Goal: Navigation & Orientation: Go to known website

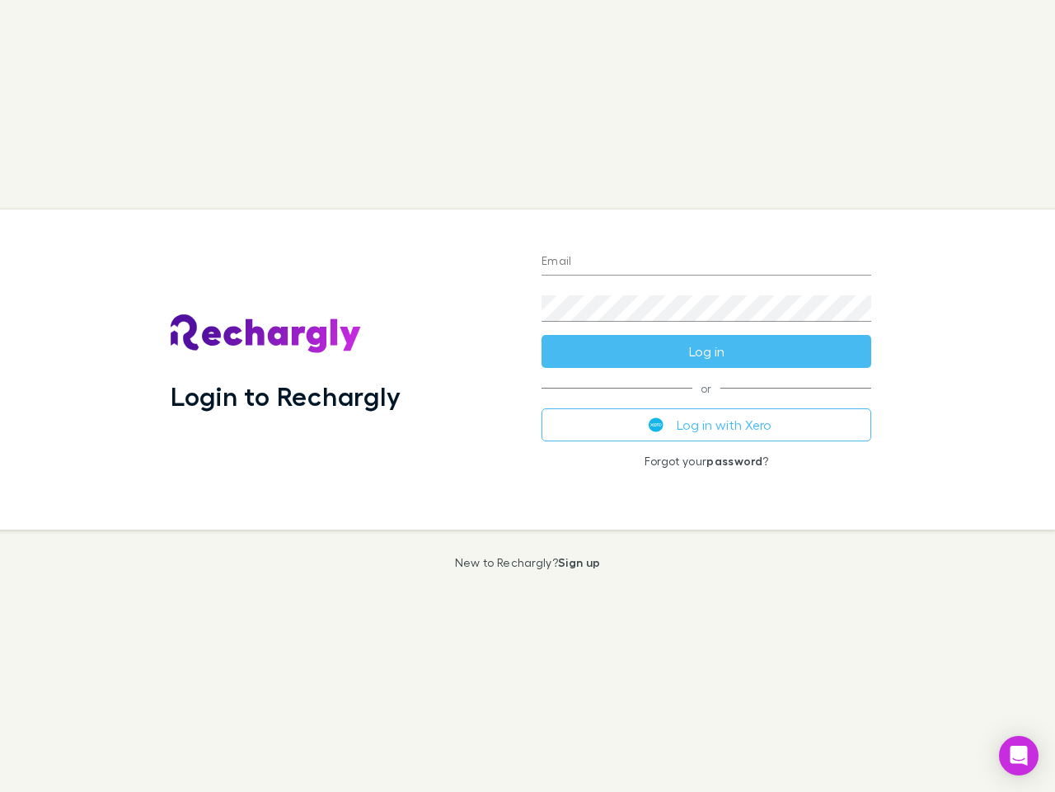
click at [528, 396] on div "Login to Rechargly" at bounding box center [342, 369] width 371 height 320
click at [707, 262] on input "Email" at bounding box center [707, 262] width 330 height 26
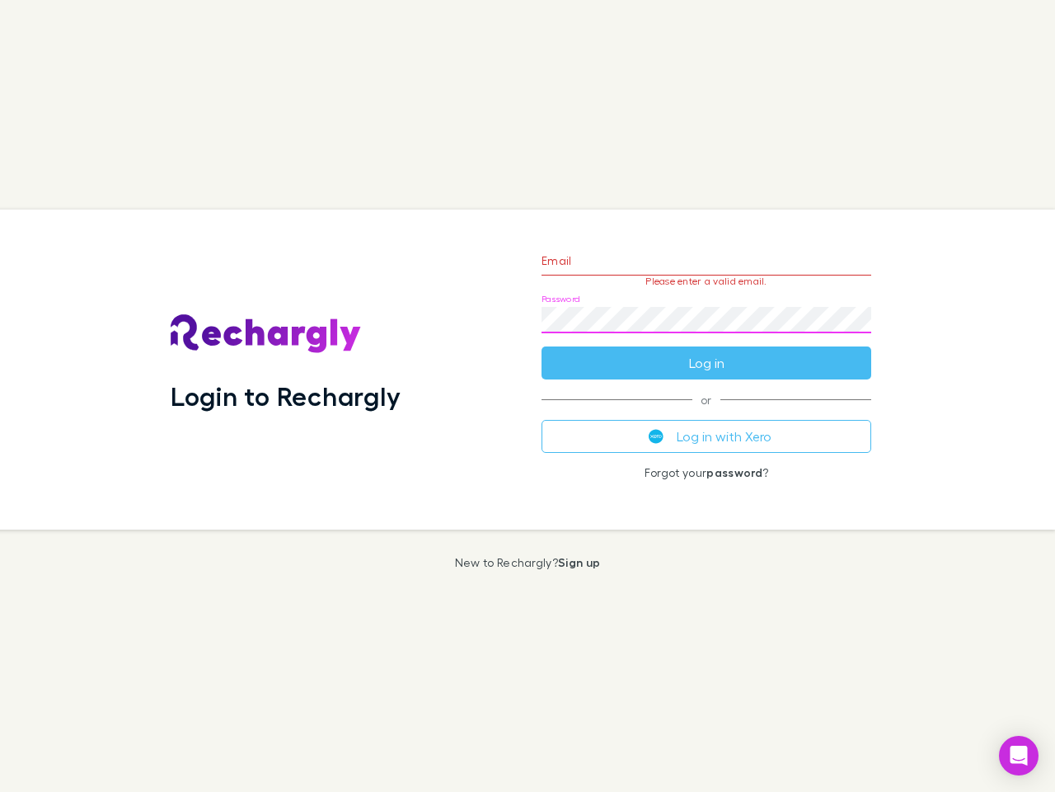
click at [707, 351] on form "Email Please enter a valid email. Password Log in" at bounding box center [707, 307] width 330 height 143
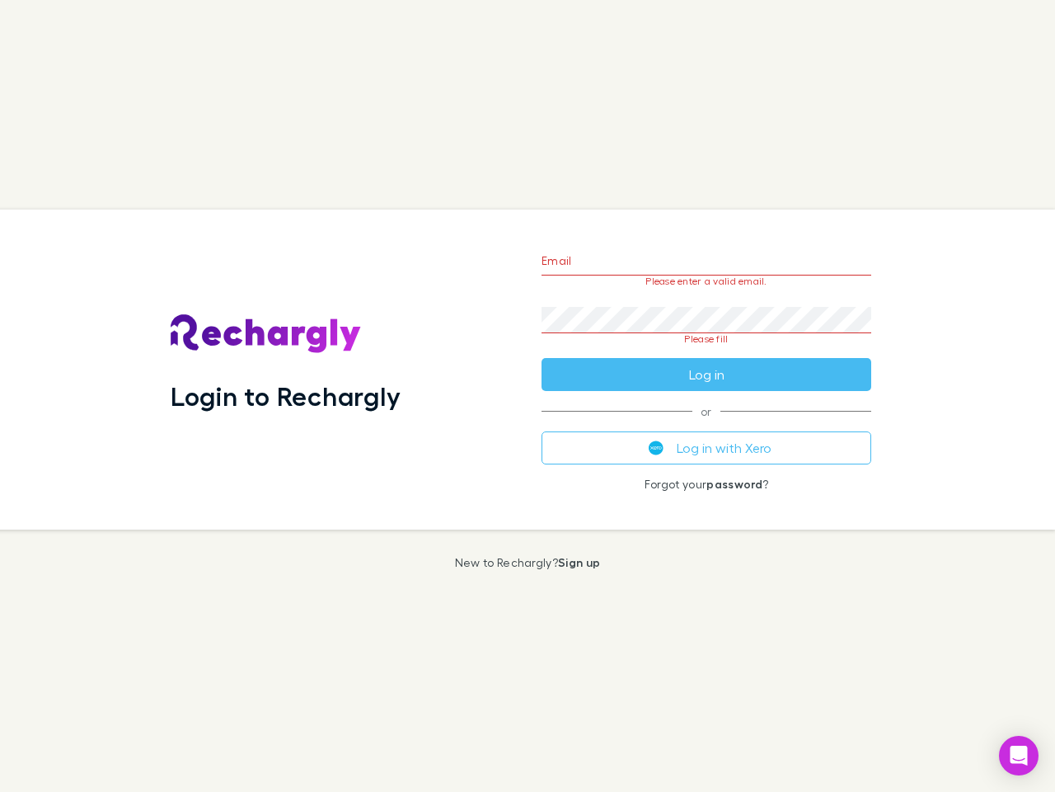
click at [707, 425] on div "Email Please enter a valid email. Password Please fill Log in or Log in with Xe…" at bounding box center [707, 369] width 356 height 320
click at [1019, 755] on icon "Open Intercom Messenger" at bounding box center [1019, 755] width 17 height 20
